Goal: Task Accomplishment & Management: Use online tool/utility

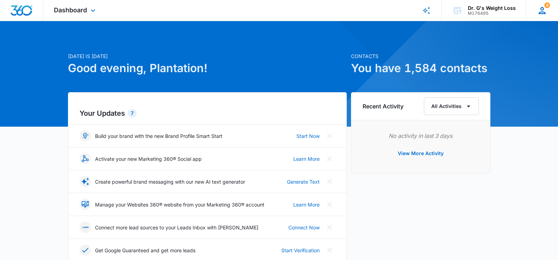
click at [548, 6] on span "9" at bounding box center [548, 5] width 6 height 6
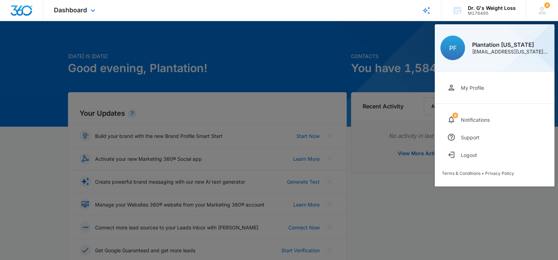
click at [64, 15] on div "Dashboard Apps Reputation Forms CRM Email Social Content Ads Intelligence Files…" at bounding box center [75, 10] width 64 height 21
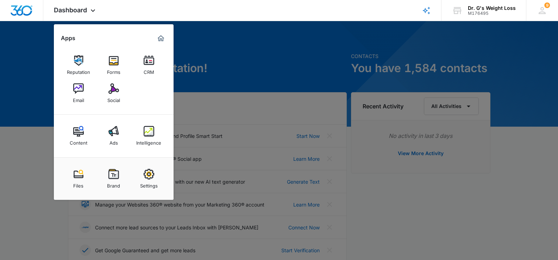
click at [144, 64] on img at bounding box center [149, 60] width 11 height 11
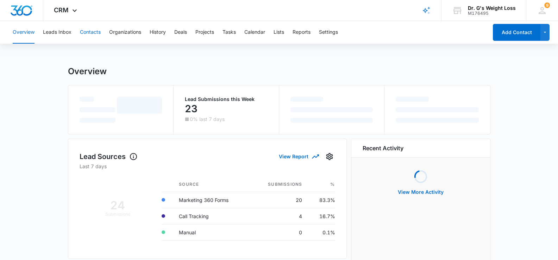
click at [86, 33] on button "Contacts" at bounding box center [90, 32] width 21 height 23
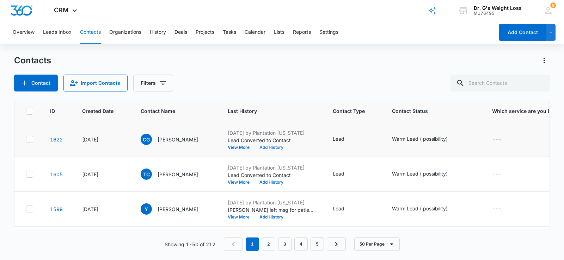
click at [286, 148] on button "Add History" at bounding box center [271, 147] width 34 height 4
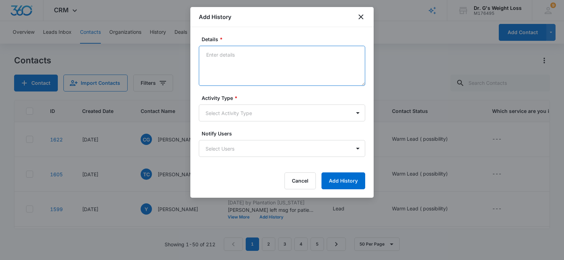
click at [267, 67] on textarea "Details *" at bounding box center [282, 66] width 166 height 40
type textarea "i"
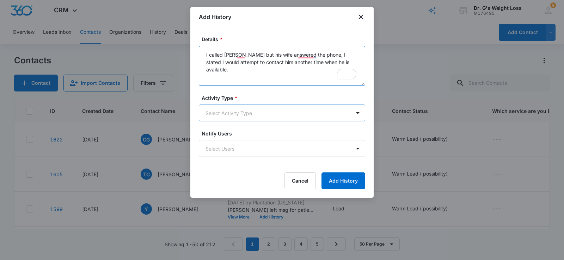
type textarea "I called [PERSON_NAME] but his wife answered the phone, I stated I would attemp…"
click at [293, 113] on body "CRM Apps Reputation Forms CRM Email Social Content Ads Intelligence Files Brand…" at bounding box center [282, 130] width 564 height 260
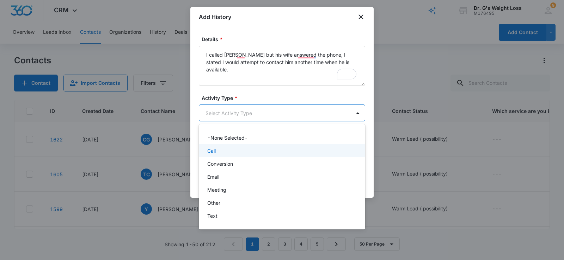
click at [269, 145] on div "Call" at bounding box center [282, 150] width 166 height 13
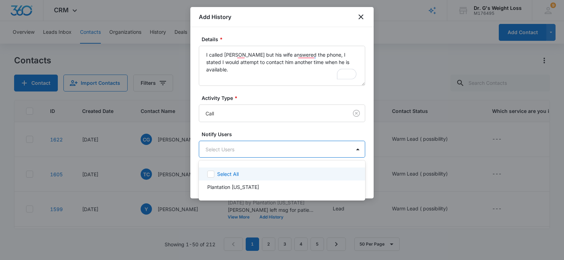
click at [269, 145] on body "CRM Apps Reputation Forms CRM Email Social Content Ads Intelligence Files Brand…" at bounding box center [282, 130] width 564 height 260
click at [250, 174] on div "Select All" at bounding box center [286, 173] width 138 height 7
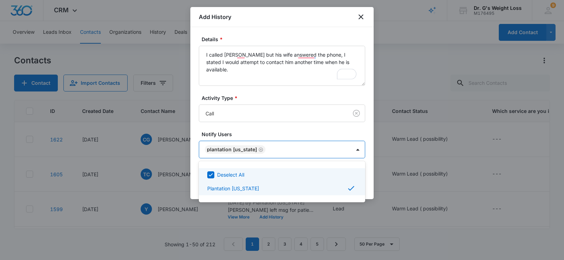
drag, startPoint x: 258, startPoint y: 127, endPoint x: 311, endPoint y: 168, distance: 66.5
click at [262, 132] on div at bounding box center [282, 130] width 564 height 260
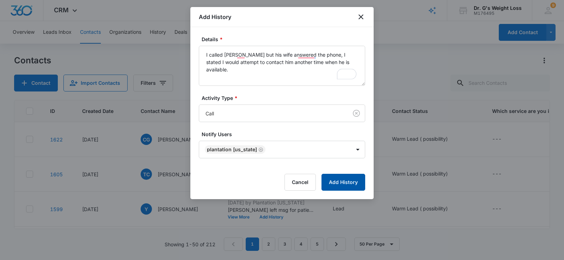
click at [344, 189] on button "Add History" at bounding box center [343, 182] width 44 height 17
